Goal: Task Accomplishment & Management: Complete application form

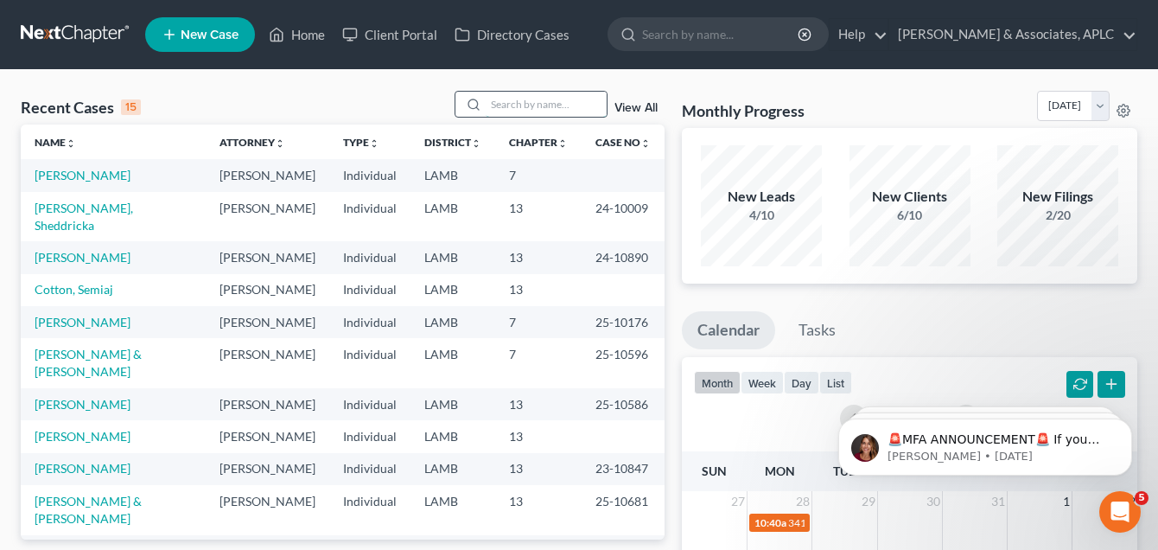
click at [526, 105] on input "search" at bounding box center [546, 104] width 121 height 25
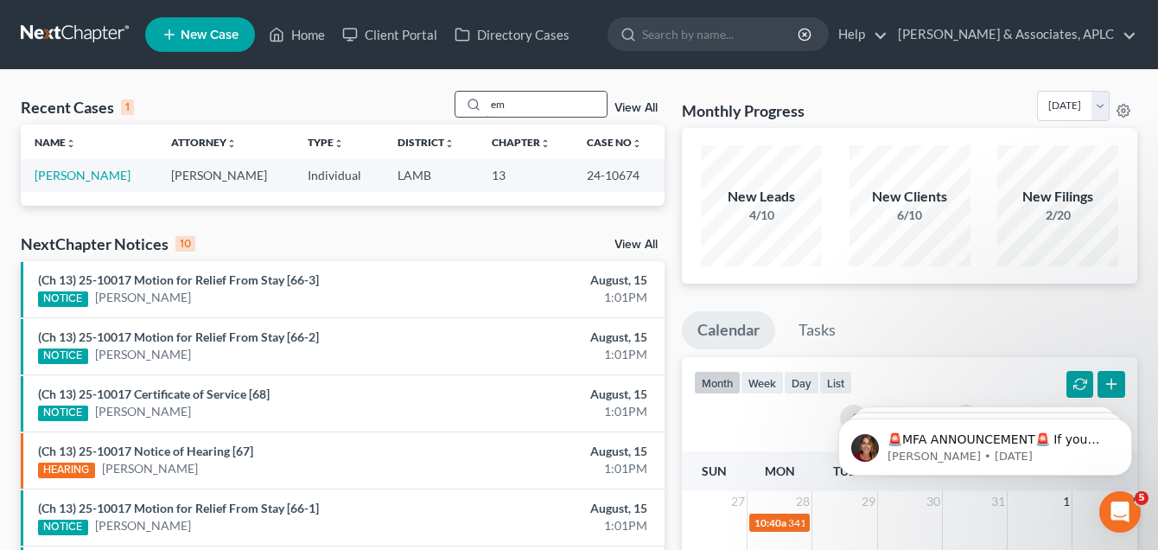
type input "e"
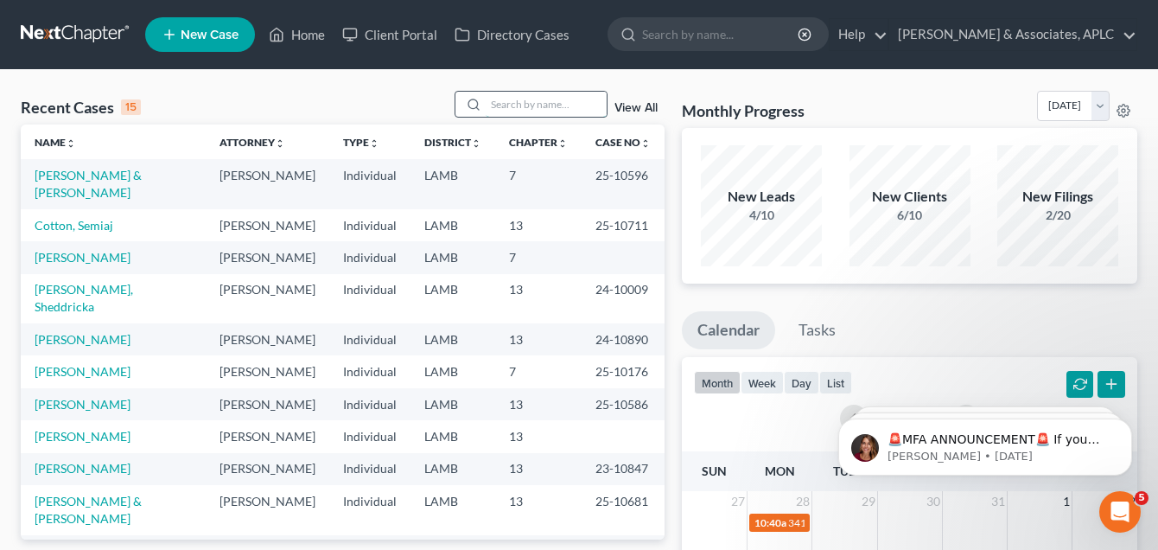
click at [499, 105] on input "search" at bounding box center [546, 104] width 121 height 25
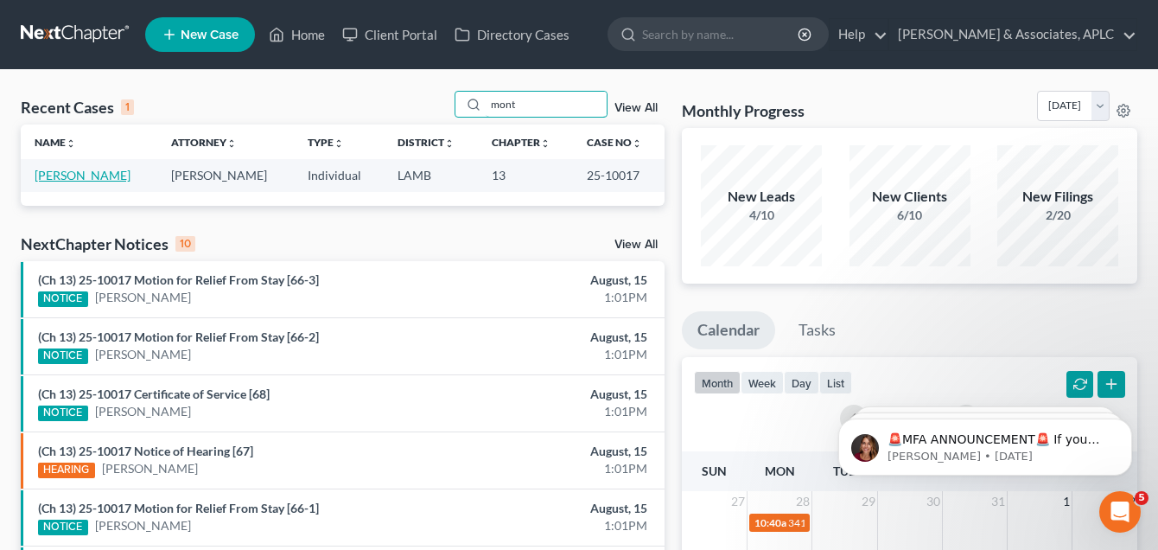
type input "mont"
click at [111, 167] on td "[PERSON_NAME]" at bounding box center [89, 175] width 137 height 32
click at [107, 173] on link "[PERSON_NAME]" at bounding box center [83, 175] width 96 height 15
select select "1"
select select "3"
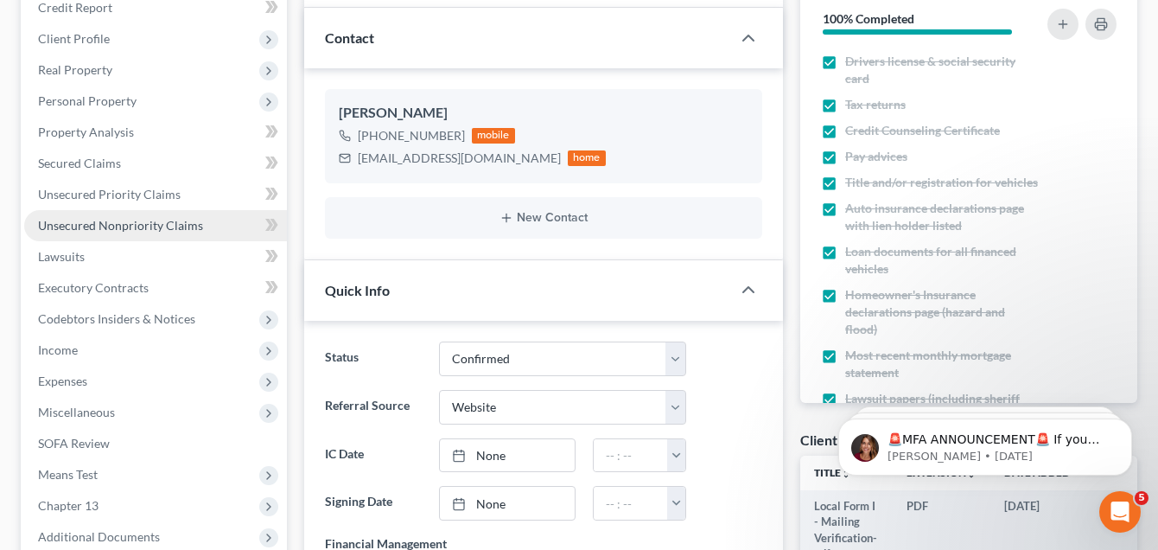
scroll to position [259, 0]
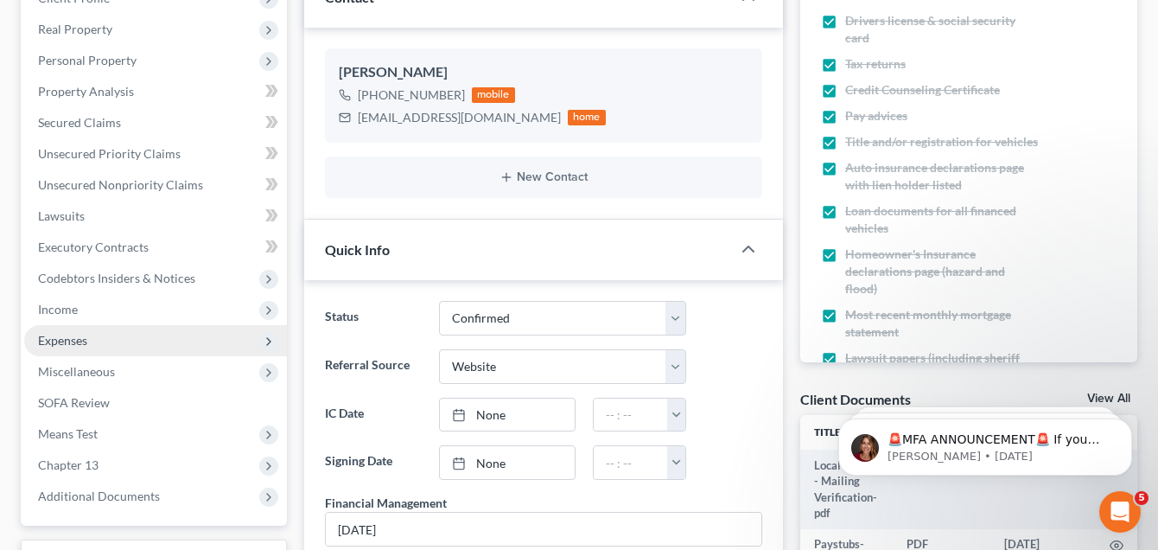
click at [68, 339] on span "Expenses" at bounding box center [62, 340] width 49 height 15
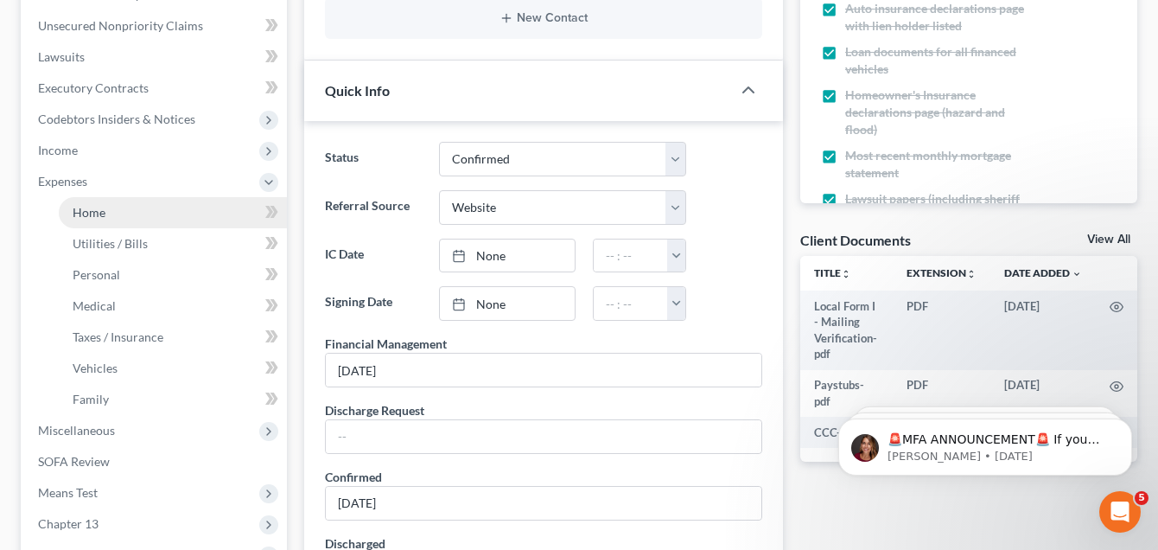
scroll to position [432, 0]
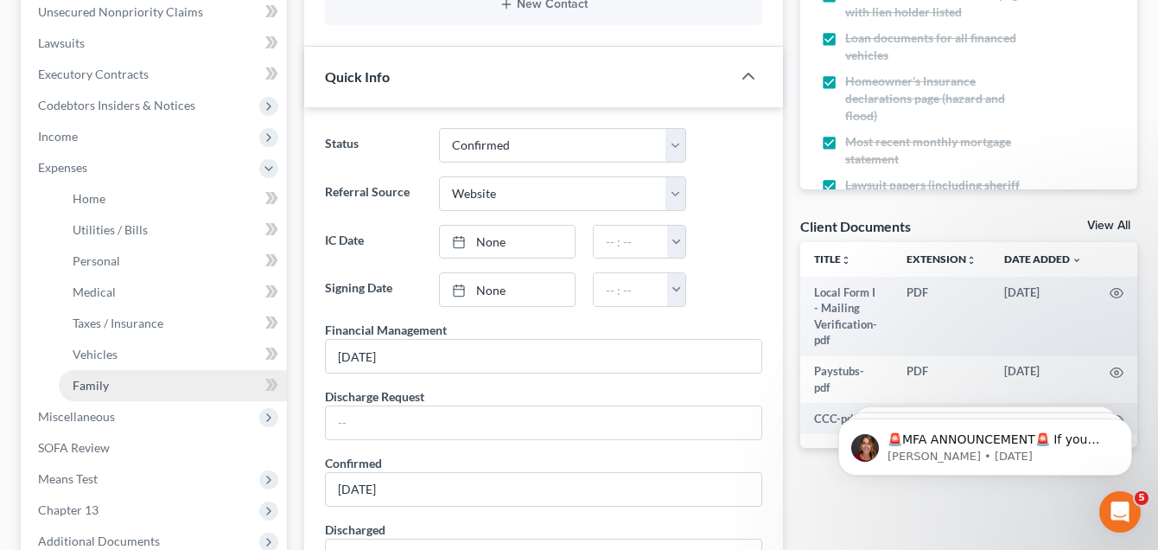
click at [133, 387] on link "Family" at bounding box center [173, 385] width 228 height 31
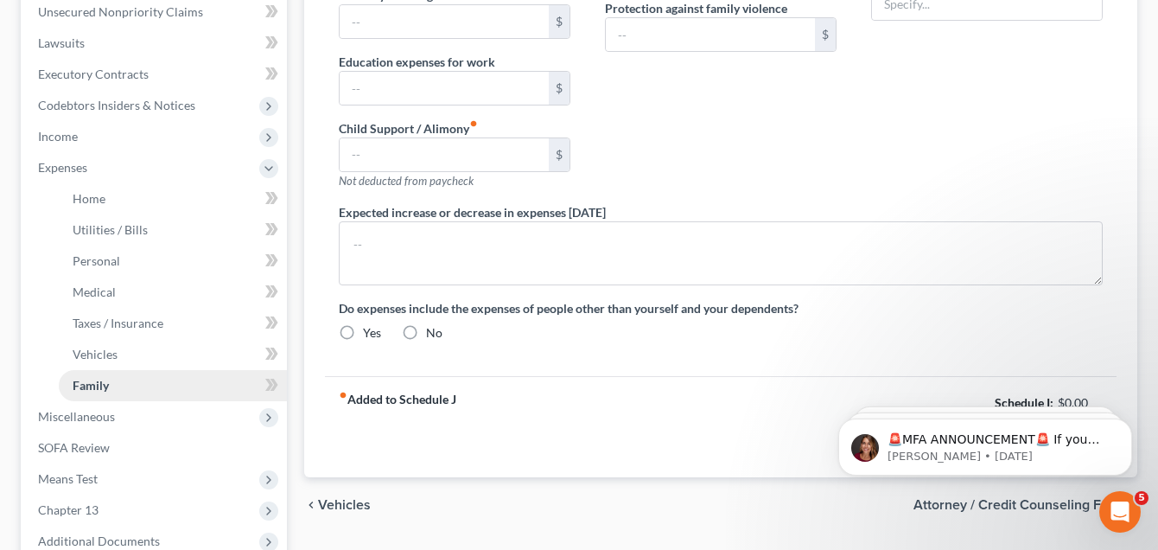
type input "0.00"
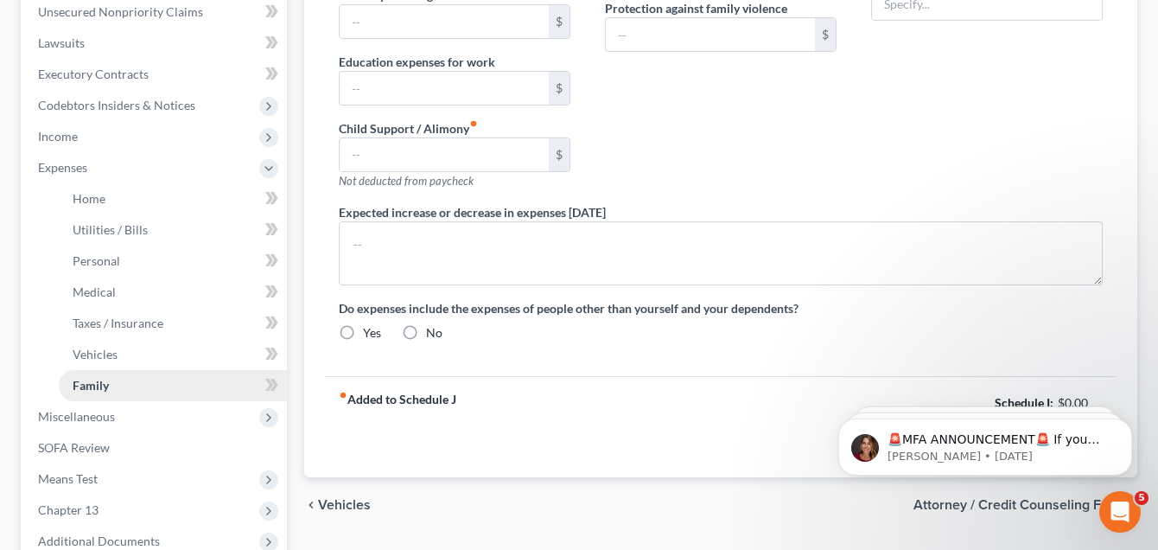
type input "0.00"
type input "1,675.00"
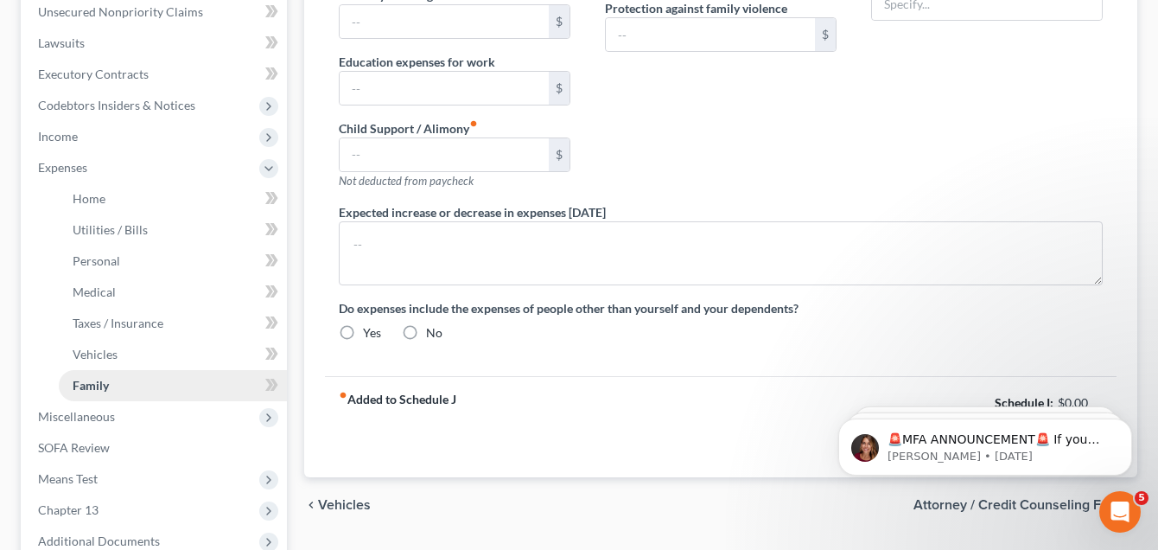
type input "Ch. 13 Plan Payment"
radio input "true"
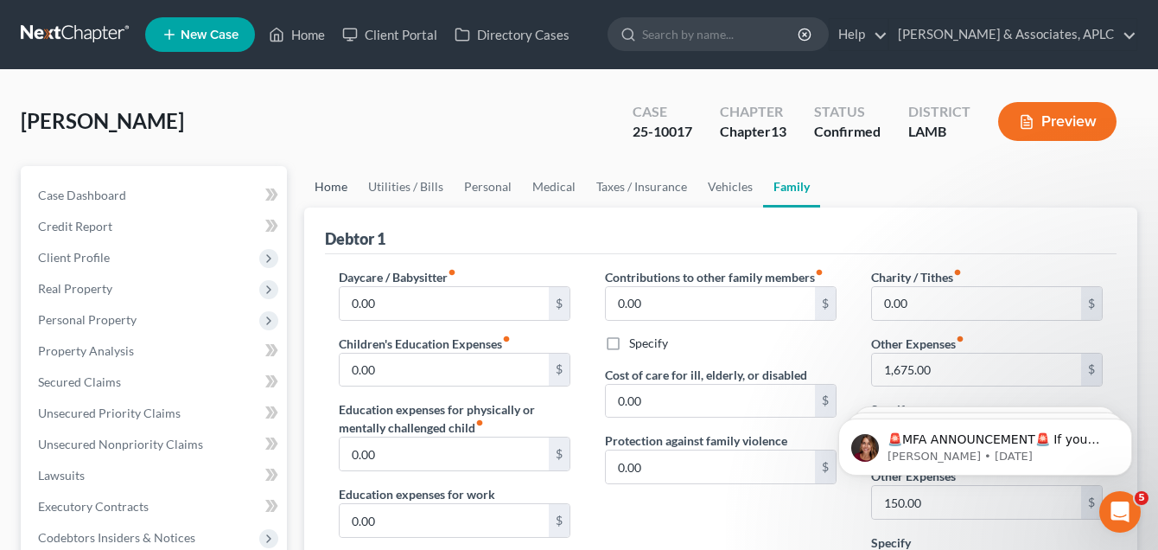
click at [326, 188] on link "Home" at bounding box center [331, 186] width 54 height 41
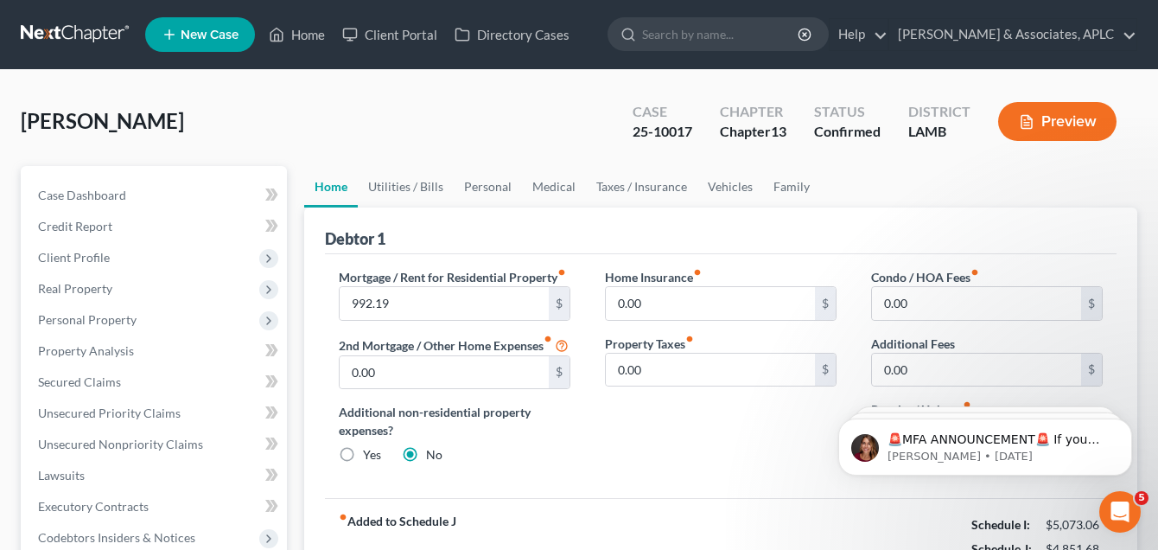
click at [72, 119] on span "[PERSON_NAME]" at bounding box center [102, 120] width 163 height 25
click at [78, 25] on link at bounding box center [76, 34] width 111 height 31
